Goal: Navigation & Orientation: Find specific page/section

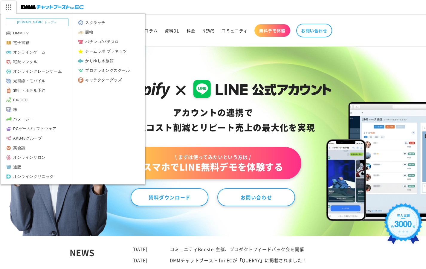
click at [6, 8] on img at bounding box center [8, 7] width 15 height 13
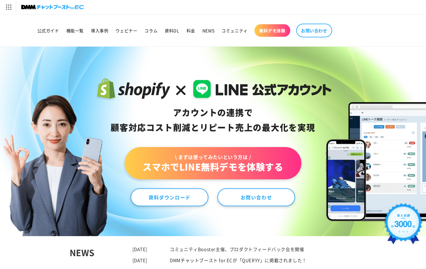
click at [32, 7] on img at bounding box center [52, 7] width 63 height 8
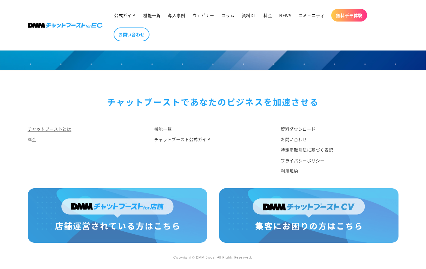
scroll to position [3105, 0]
click at [179, 218] on img at bounding box center [117, 215] width 179 height 54
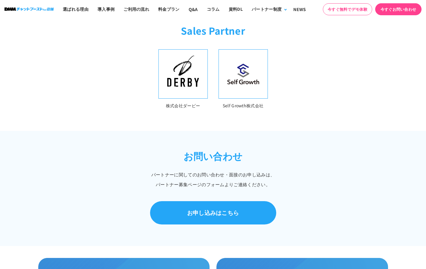
scroll to position [235, 0]
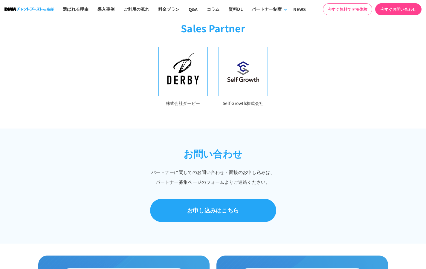
click at [222, 100] on p "Self Growth株式会社" at bounding box center [243, 103] width 49 height 7
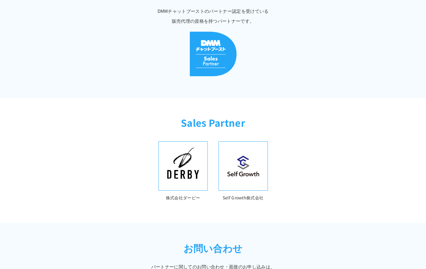
scroll to position [129, 0]
